Goal: Find specific page/section: Find specific page/section

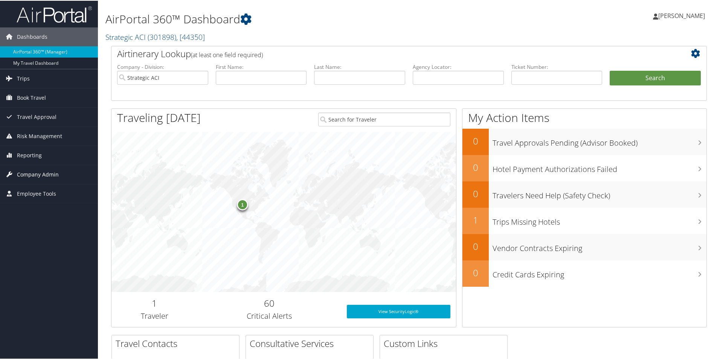
click at [47, 175] on span "Company Admin" at bounding box center [38, 174] width 42 height 19
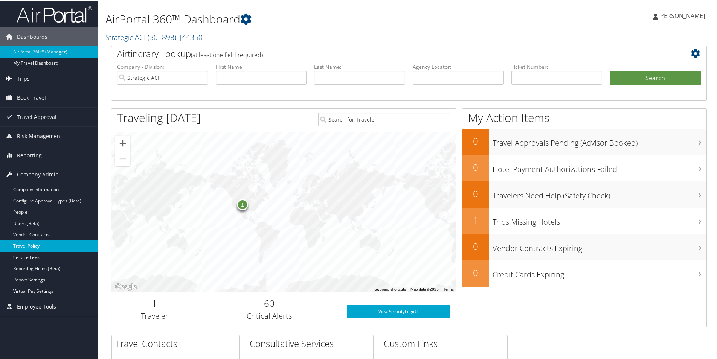
click at [45, 246] on link "Travel Policy" at bounding box center [49, 245] width 98 height 11
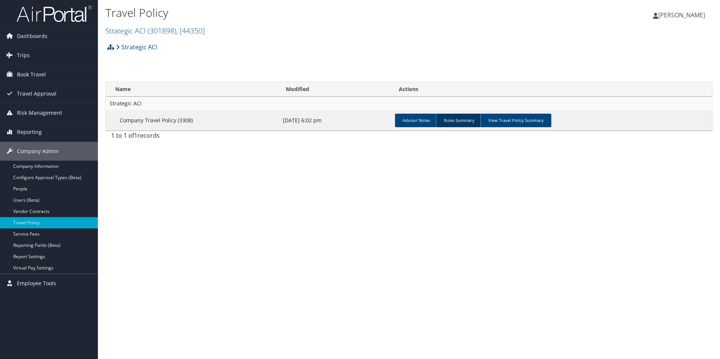
click at [456, 117] on link "Rules Summary" at bounding box center [459, 121] width 46 height 14
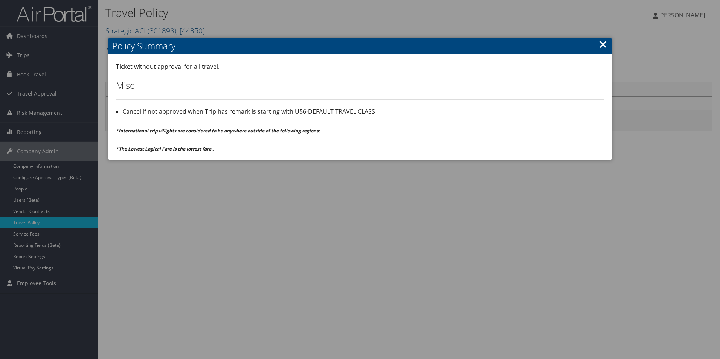
click at [605, 41] on link "×" at bounding box center [603, 44] width 9 height 15
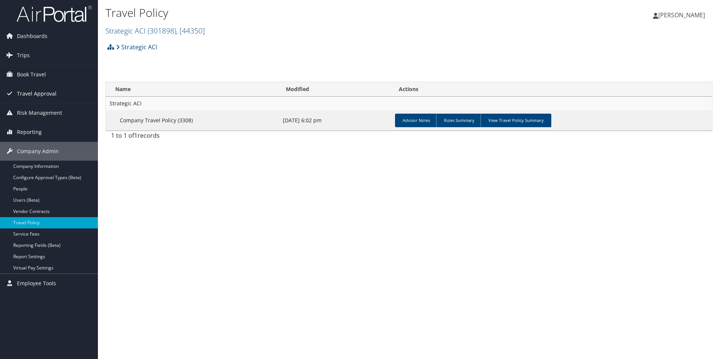
click at [41, 93] on span "Travel Approval" at bounding box center [37, 93] width 40 height 19
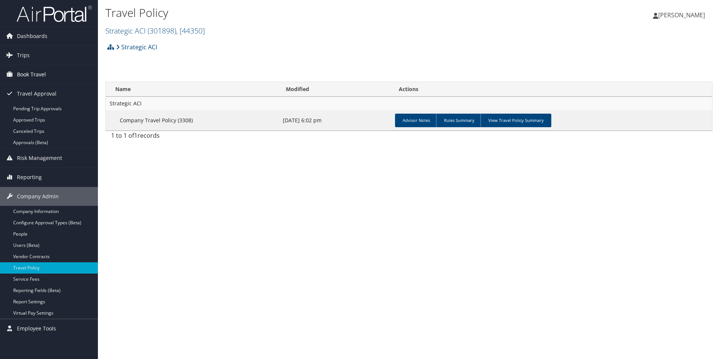
click at [41, 78] on span "Book Travel" at bounding box center [31, 74] width 29 height 19
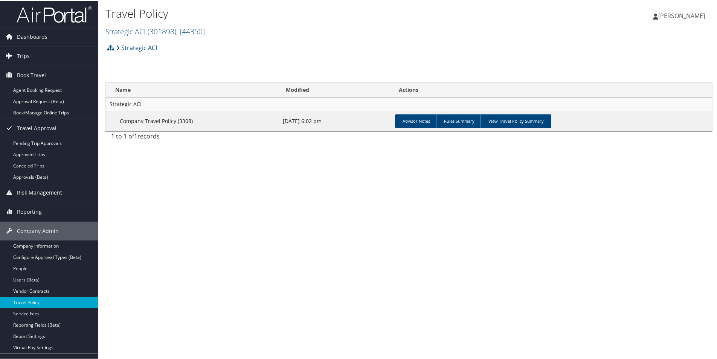
click at [28, 49] on span "Trips" at bounding box center [23, 55] width 13 height 19
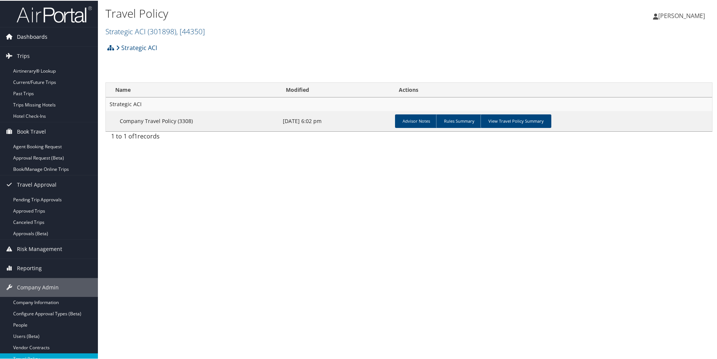
click at [29, 35] on span "Dashboards" at bounding box center [32, 36] width 31 height 19
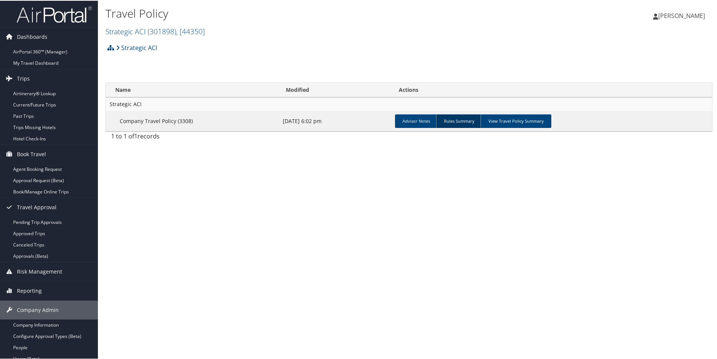
click at [458, 119] on link "Rules Summary" at bounding box center [459, 121] width 46 height 14
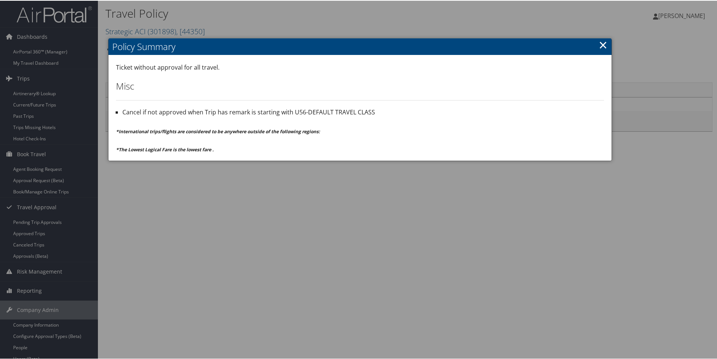
click at [335, 109] on li "Cancel if not approved when Trip has remark is starting with U56-DEFAULT TRAVEL…" at bounding box center [363, 112] width 482 height 10
click at [601, 46] on link "×" at bounding box center [603, 44] width 9 height 15
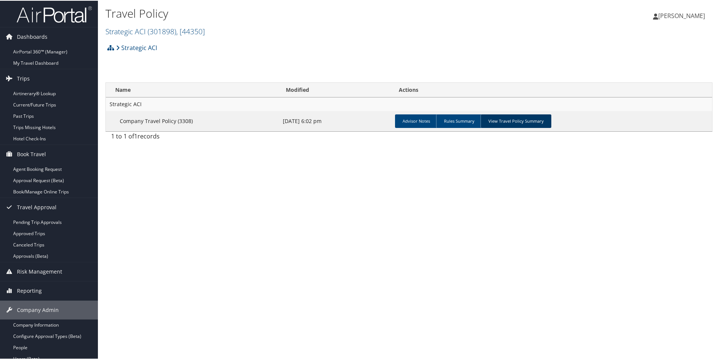
click at [508, 119] on link "View Travel Policy Summary" at bounding box center [515, 121] width 71 height 14
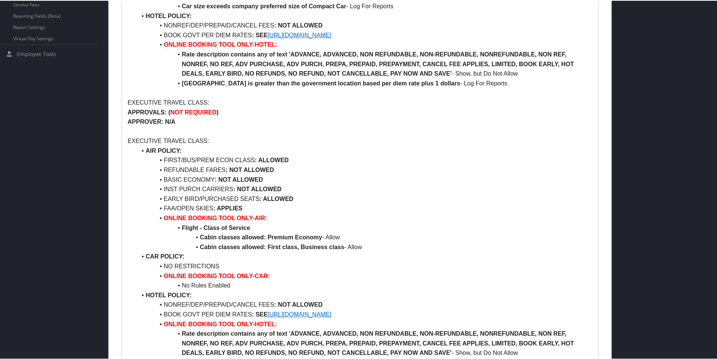
scroll to position [414, 0]
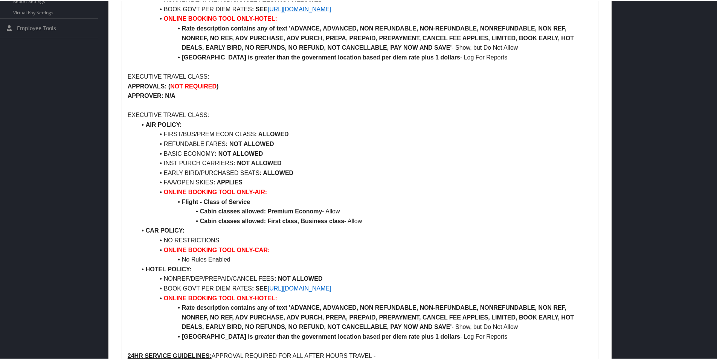
click at [630, 136] on div at bounding box center [360, 179] width 720 height 359
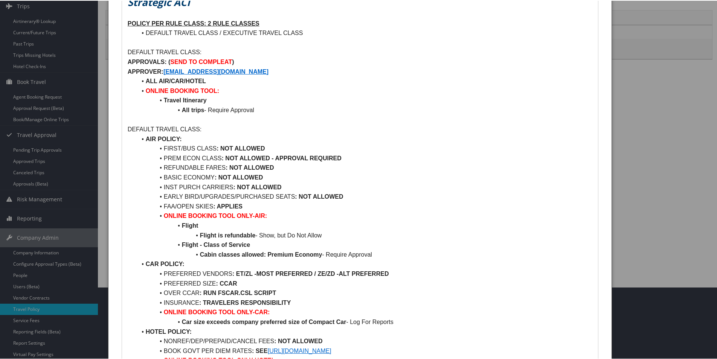
scroll to position [0, 0]
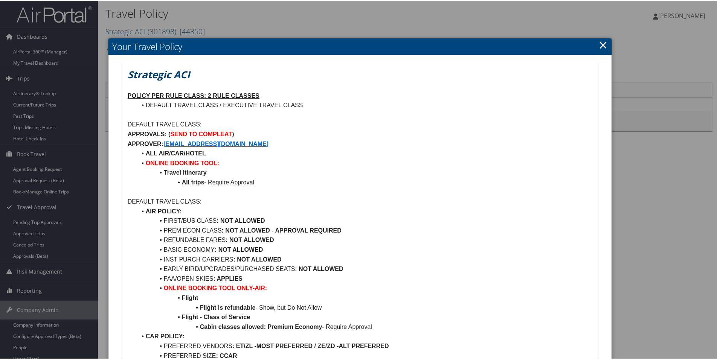
click at [599, 46] on link "×" at bounding box center [603, 44] width 9 height 15
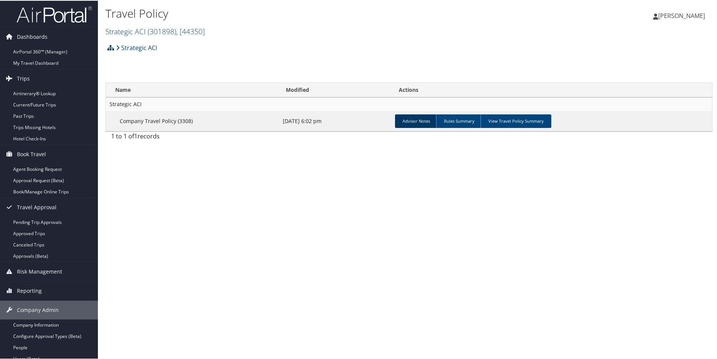
click at [409, 120] on link "Advisor Notes" at bounding box center [416, 121] width 43 height 14
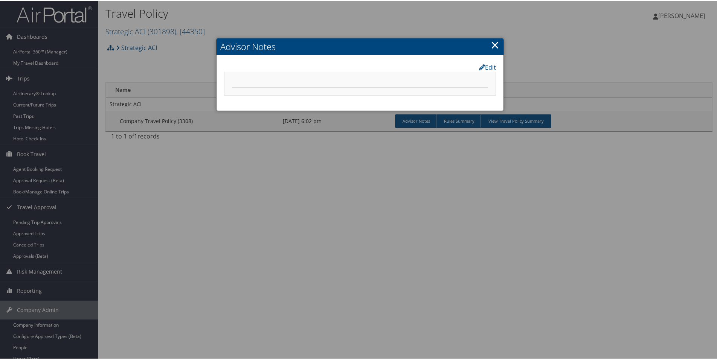
click at [493, 48] on link "×" at bounding box center [495, 44] width 9 height 15
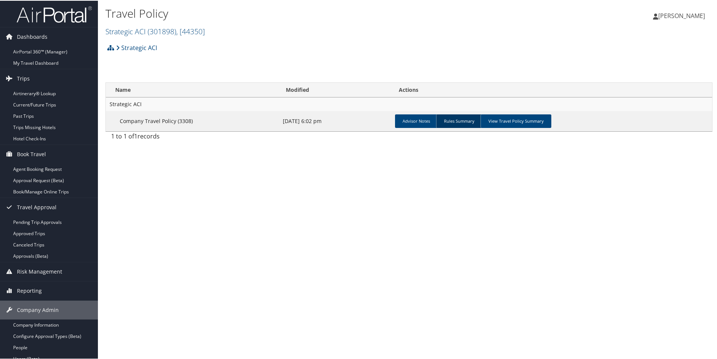
click at [442, 122] on link "Rules Summary" at bounding box center [459, 121] width 46 height 14
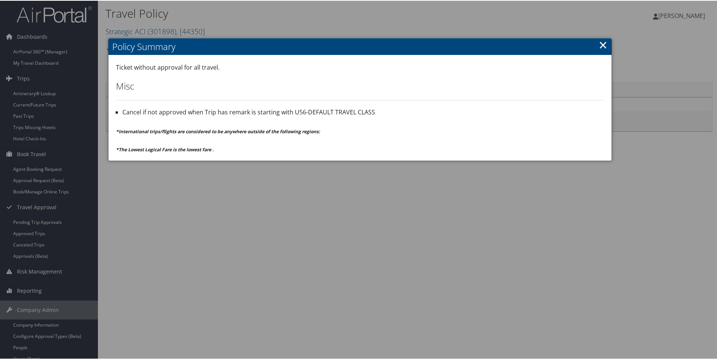
click at [261, 208] on div at bounding box center [360, 179] width 720 height 359
click at [592, 46] on h2 "Policy Summary" at bounding box center [359, 46] width 503 height 17
click at [599, 44] on link "×" at bounding box center [603, 44] width 9 height 15
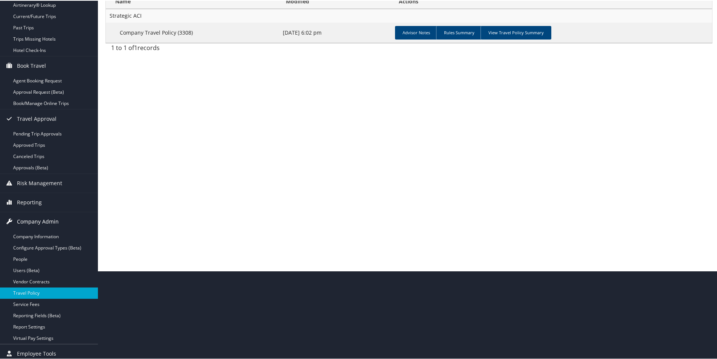
scroll to position [92, 0]
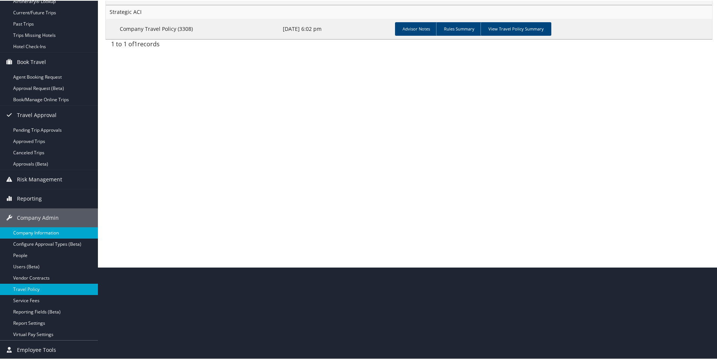
click at [45, 229] on link "Company Information" at bounding box center [49, 232] width 98 height 11
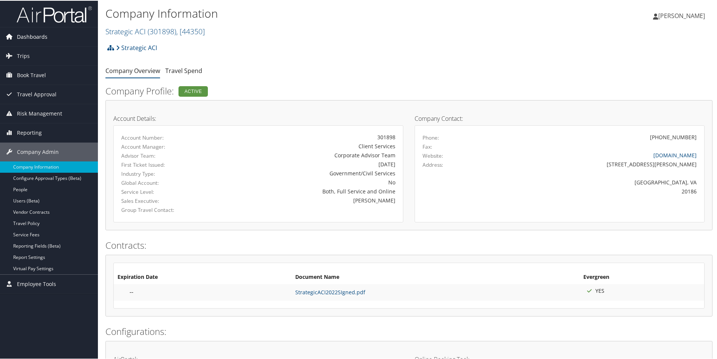
click at [37, 41] on span "Dashboards" at bounding box center [32, 36] width 31 height 19
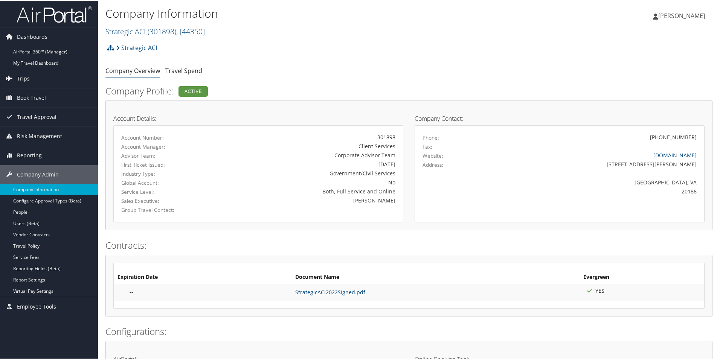
click at [33, 117] on span "Travel Approval" at bounding box center [37, 116] width 40 height 19
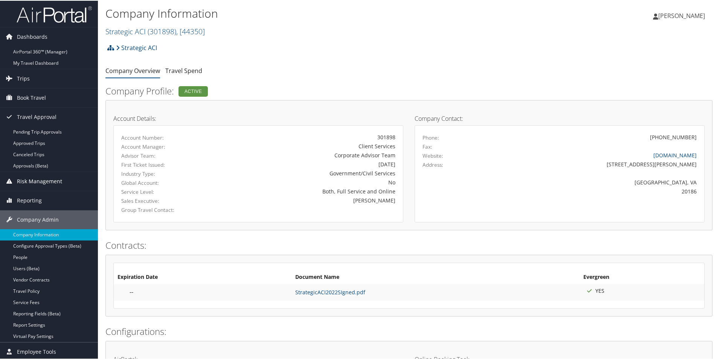
click at [48, 179] on span "Risk Management" at bounding box center [39, 180] width 45 height 19
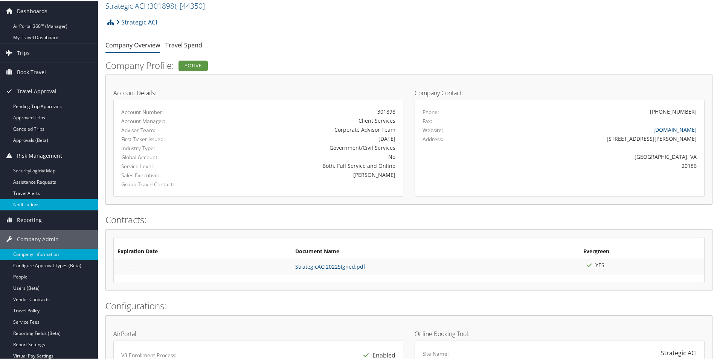
scroll to position [38, 0]
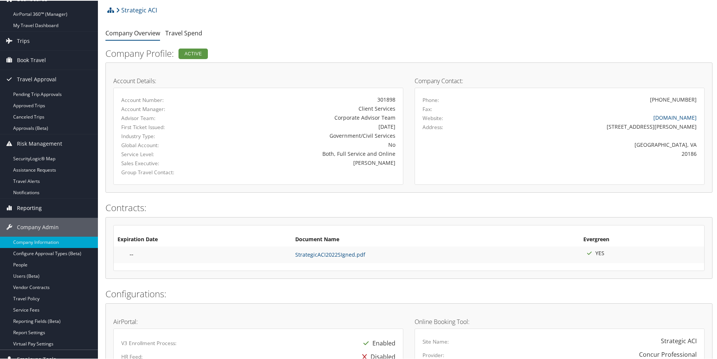
click at [38, 210] on span "Reporting" at bounding box center [29, 207] width 25 height 19
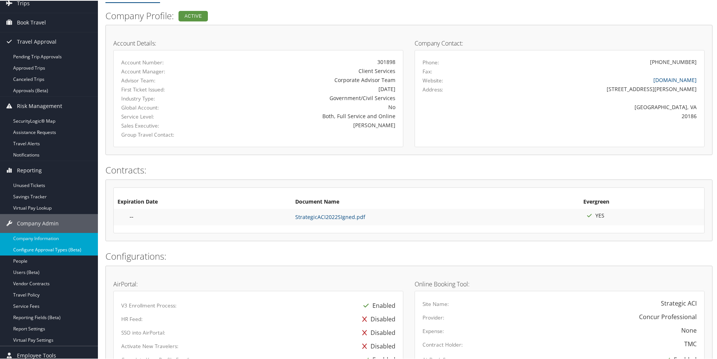
scroll to position [113, 0]
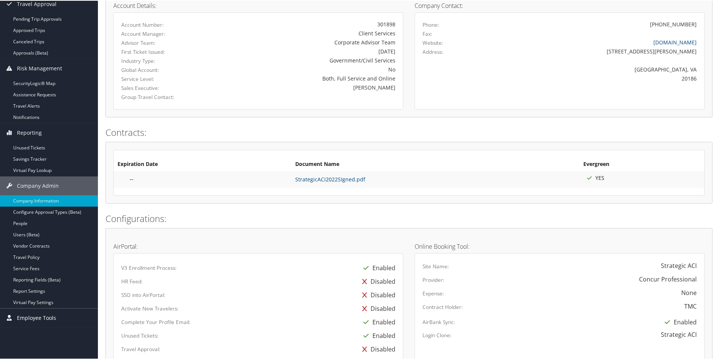
click at [51, 313] on span "Employee Tools" at bounding box center [36, 317] width 39 height 19
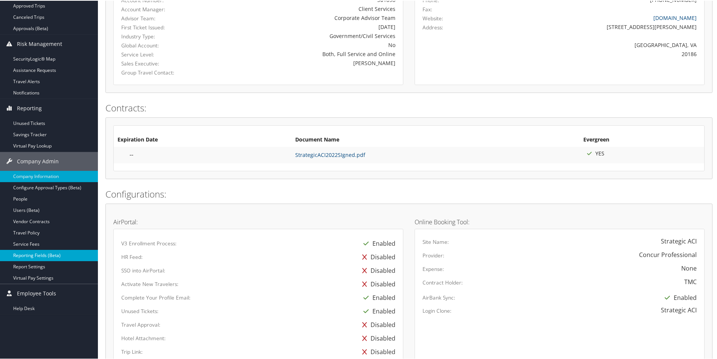
scroll to position [151, 0]
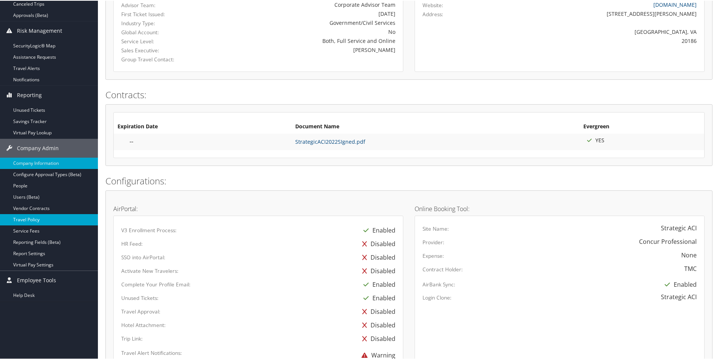
click at [42, 222] on link "Travel Policy" at bounding box center [49, 219] width 98 height 11
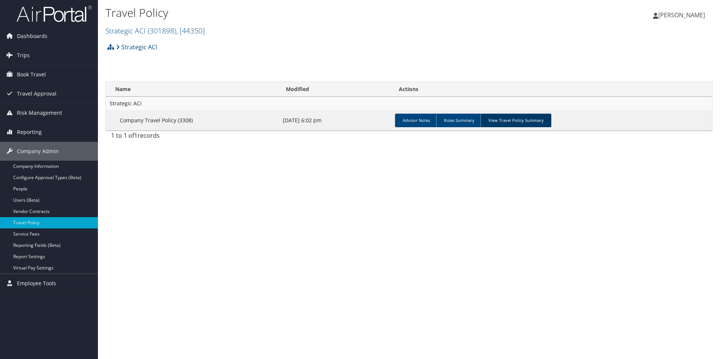
click at [519, 120] on link "View Travel Policy Summary" at bounding box center [515, 121] width 71 height 14
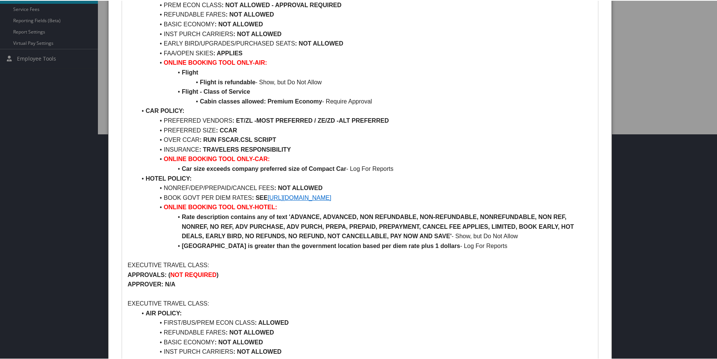
scroll to position [226, 0]
click at [669, 121] on div at bounding box center [360, 179] width 720 height 359
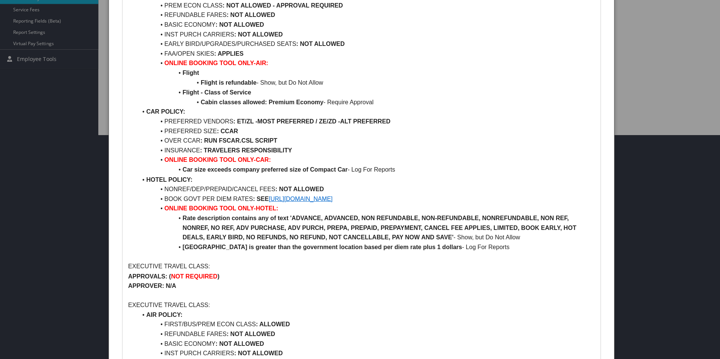
scroll to position [0, 0]
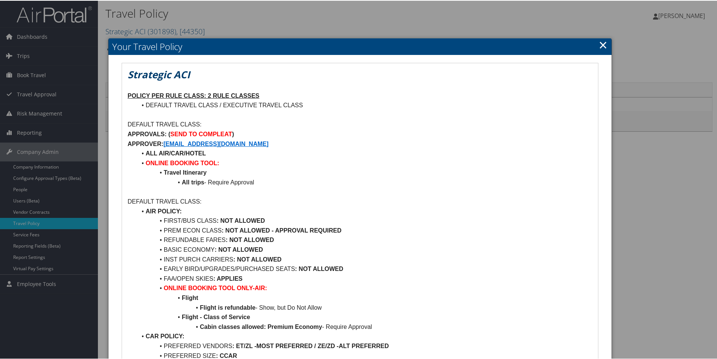
click at [601, 47] on link "×" at bounding box center [603, 44] width 9 height 15
